Goal: Information Seeking & Learning: Find specific fact

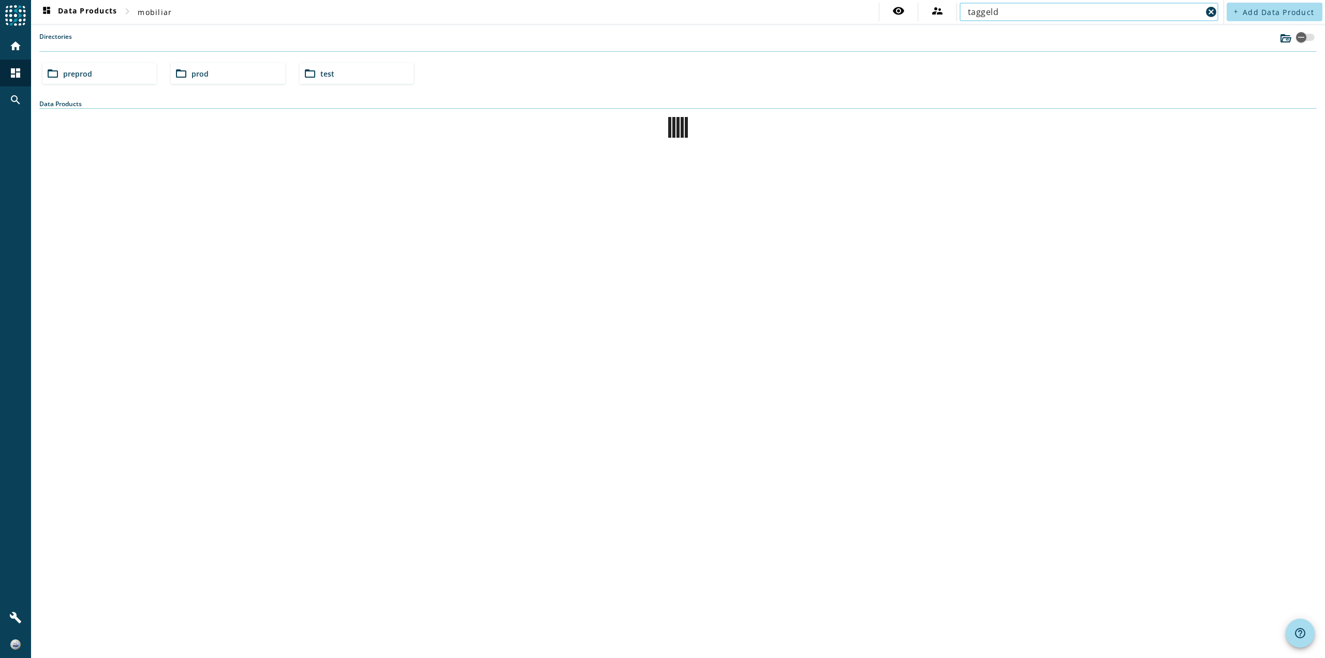
click at [1004, 14] on input "taggeld" at bounding box center [1085, 12] width 234 height 12
drag, startPoint x: 1002, startPoint y: 9, endPoint x: 971, endPoint y: 18, distance: 32.3
click at [941, 11] on div "visibility supervisor_account taggeld cancel" at bounding box center [1050, 12] width 342 height 19
click at [1006, 13] on input "taggeld" at bounding box center [1085, 12] width 234 height 12
click at [1120, 18] on input "taggeld" at bounding box center [1085, 12] width 234 height 12
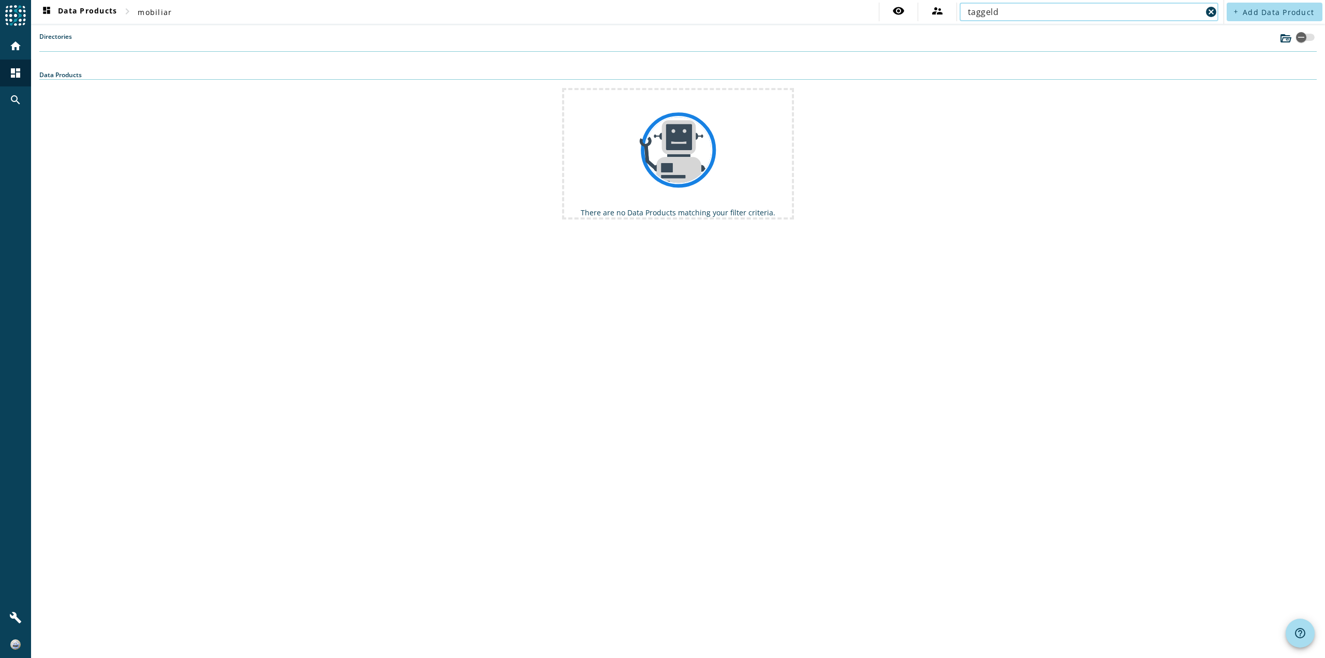
click at [1112, 9] on input "taggeld" at bounding box center [1085, 12] width 234 height 12
paste input "mcs-core-command-update-taggeldrueckstellung"
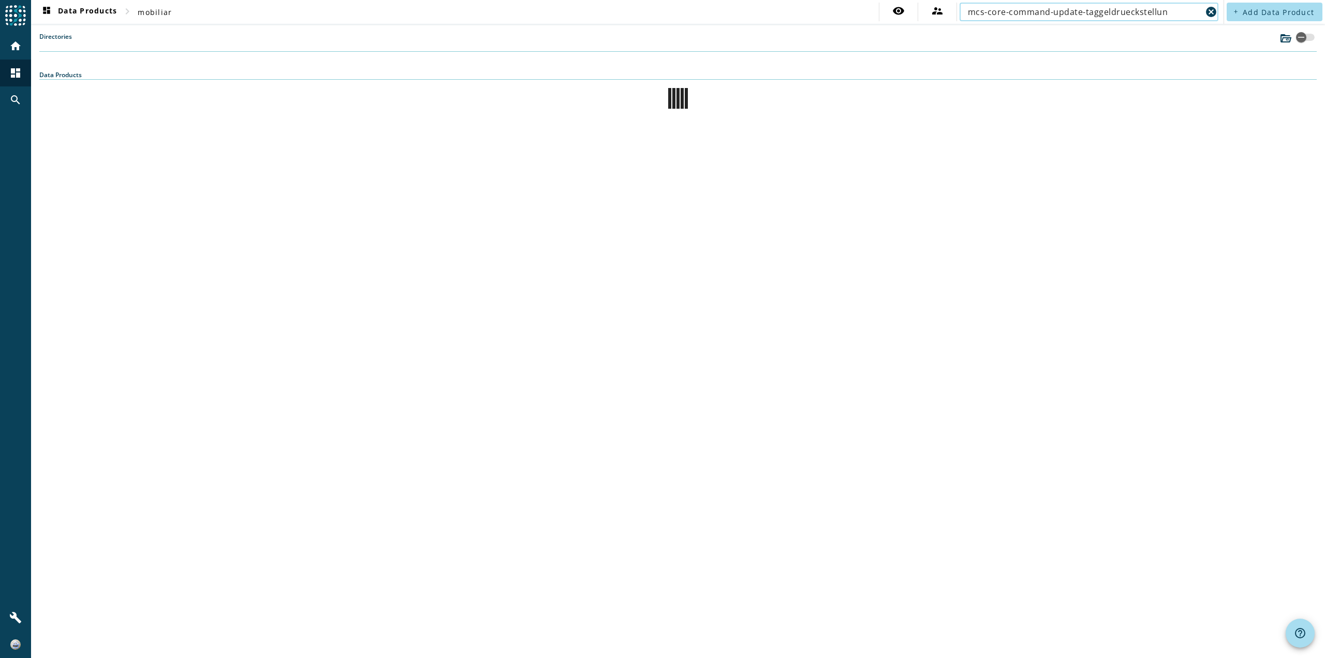
click at [1168, 8] on input "mcs-core-command-update-taggeldrueckstellun" at bounding box center [1085, 12] width 234 height 12
click at [1114, 7] on input "mcs-core-command-update-taggeldrueckstellung" at bounding box center [1085, 12] width 234 height 12
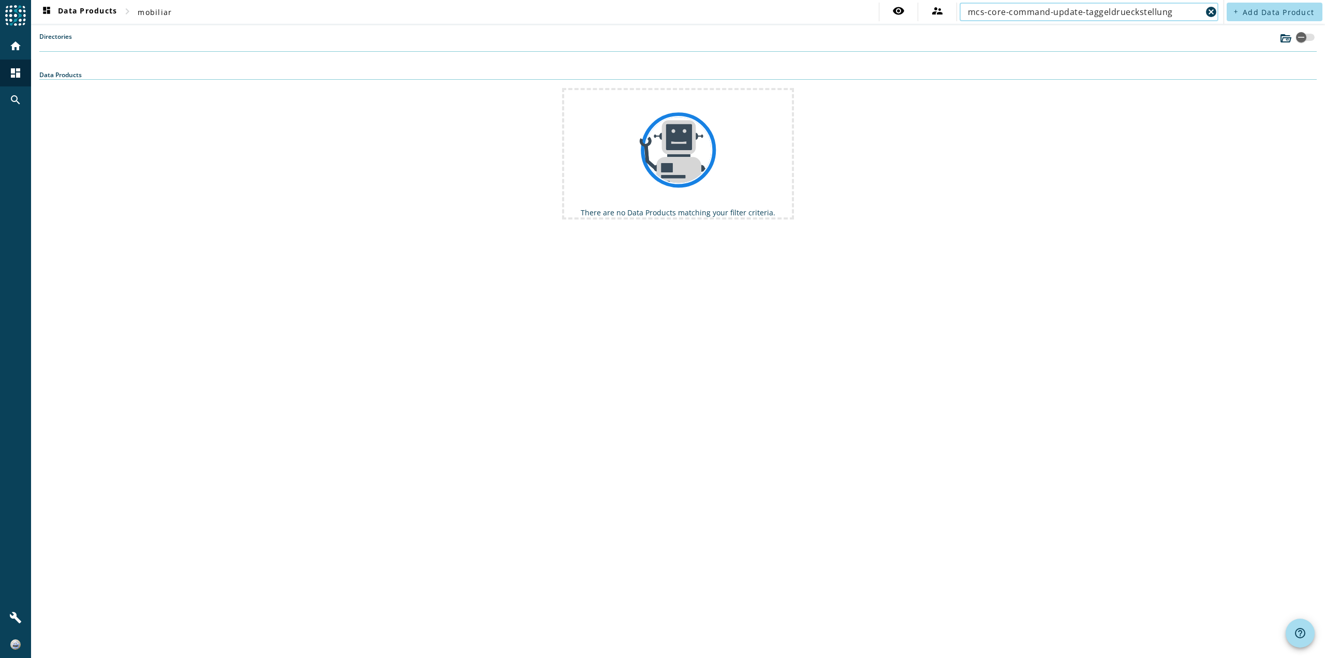
paste input "text"
drag, startPoint x: 1188, startPoint y: 8, endPoint x: 1086, endPoint y: 12, distance: 101.5
click at [1086, 12] on input "mcs-core-command-update-taggeldrueckstellung" at bounding box center [1085, 12] width 234 height 12
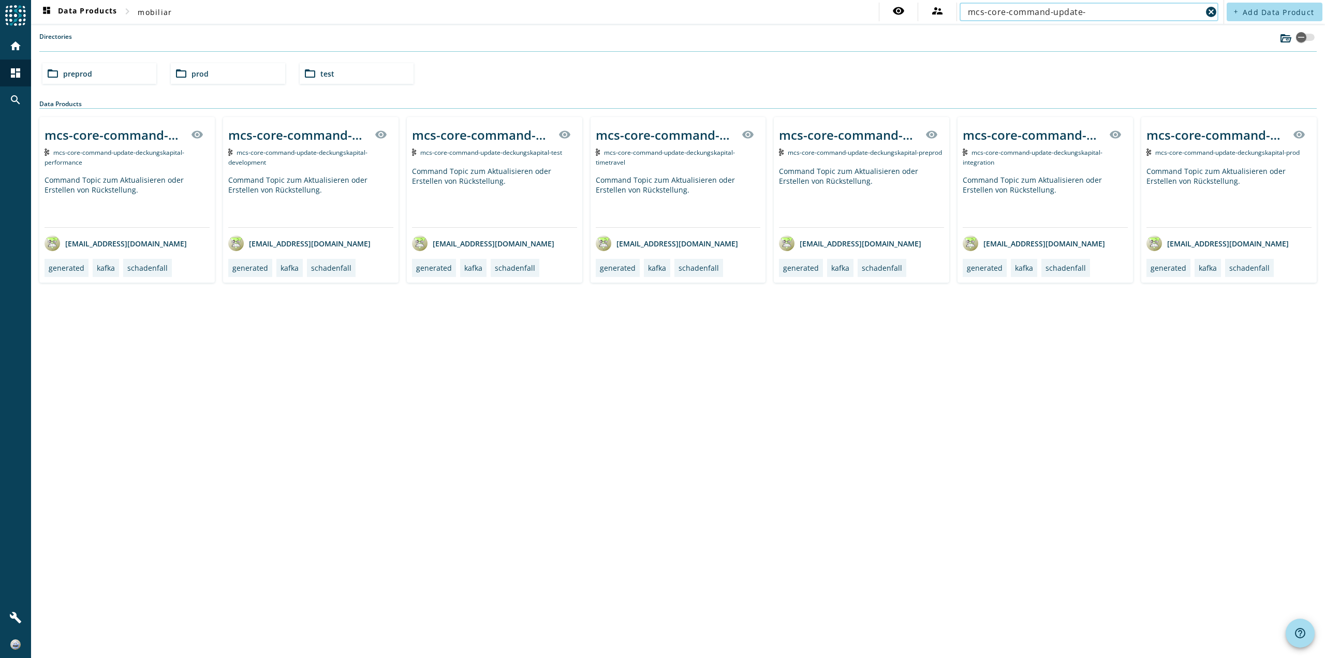
type input "mcs-core-command-update-"
click at [459, 148] on div "mcs-core-command-update-deckungskapital-_stage_" at bounding box center [482, 158] width 104 height 21
click at [446, 132] on div "mcs-core-command-update-deckungskapital-_stage_" at bounding box center [482, 134] width 140 height 17
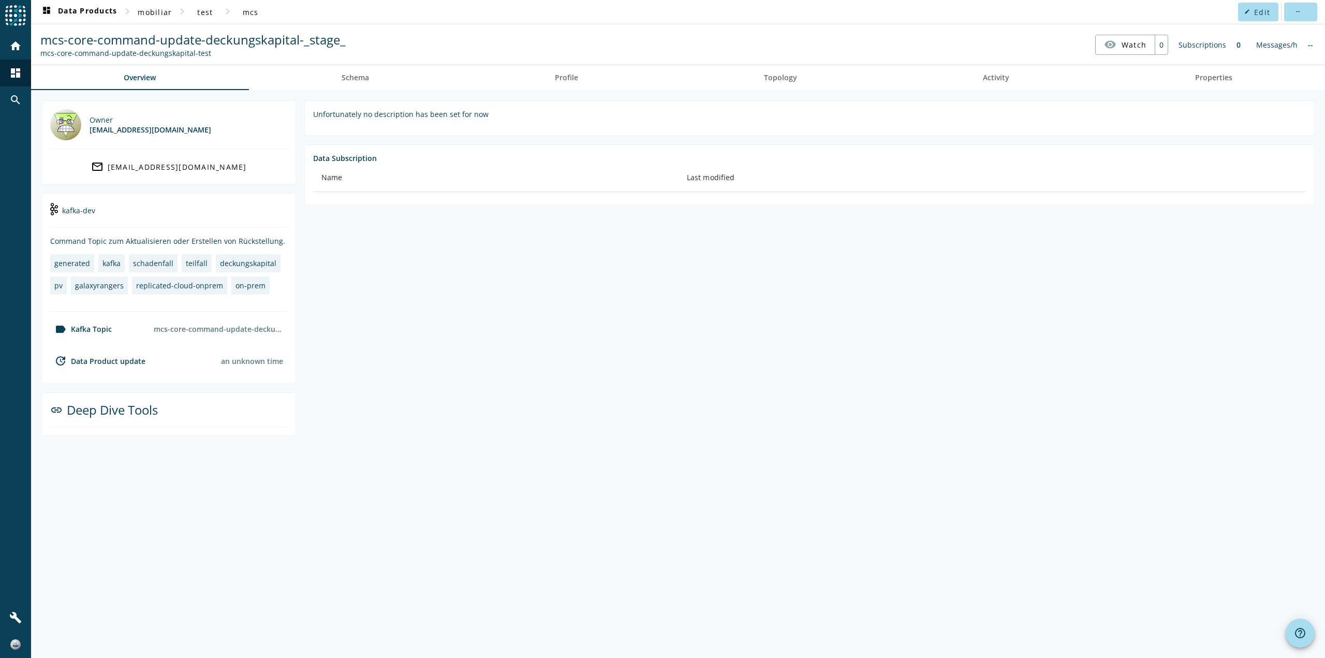
drag, startPoint x: 219, startPoint y: 56, endPoint x: 40, endPoint y: 56, distance: 179.1
click at [40, 56] on div "mcs-core-command-update-deckungskapital-test" at bounding box center [192, 53] width 305 height 10
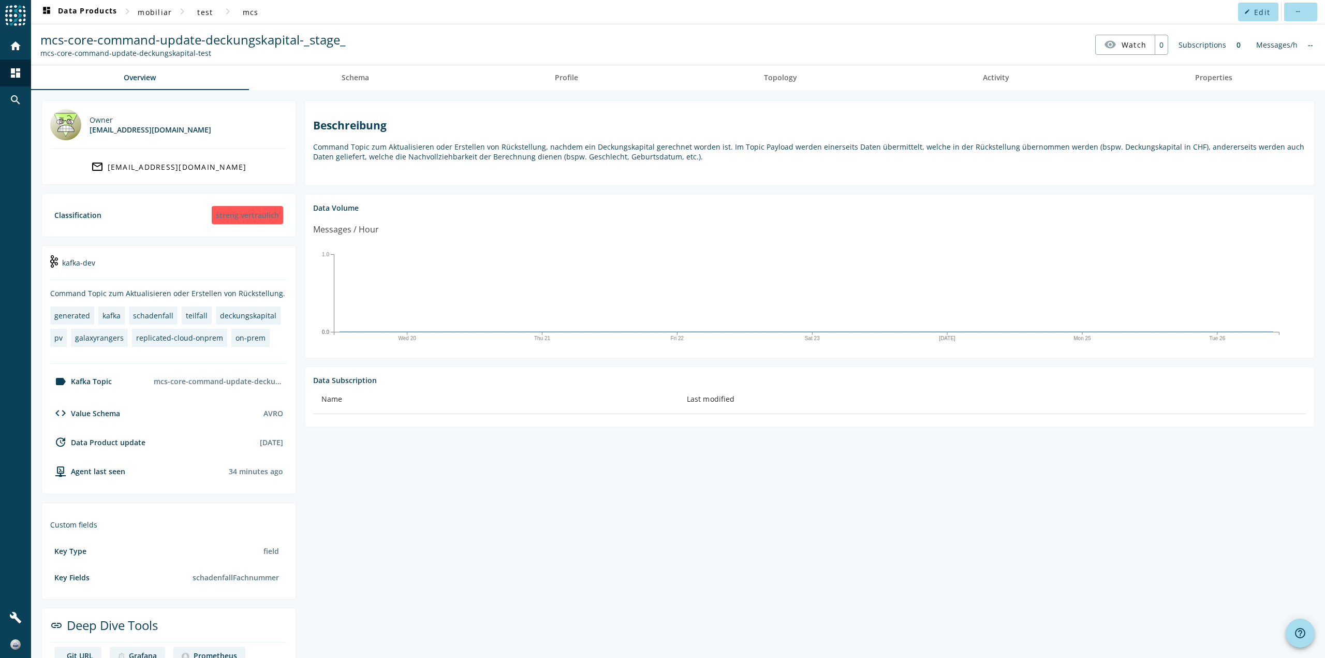
copy div "mcs-core-command-update-deckungskapital-test"
